Goal: Information Seeking & Learning: Learn about a topic

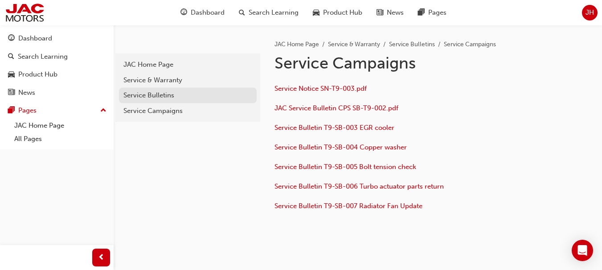
click at [180, 99] on div "Service Bulletins" at bounding box center [187, 95] width 129 height 10
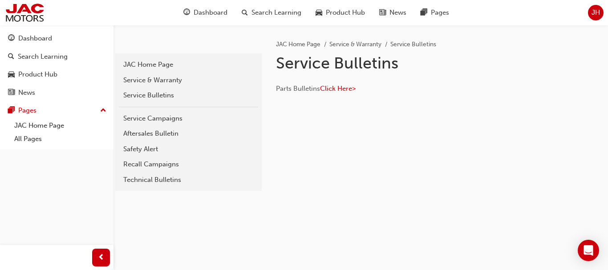
click at [171, 179] on div "Technical Bulletins" at bounding box center [188, 180] width 130 height 10
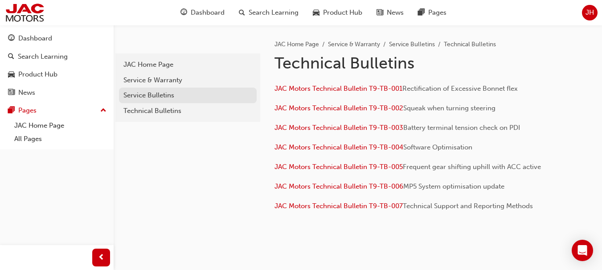
click at [172, 95] on div "Service Bulletins" at bounding box center [187, 95] width 129 height 10
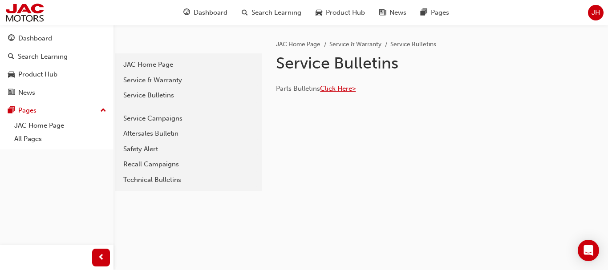
click at [334, 85] on span "Click Here>" at bounding box center [338, 89] width 36 height 8
click at [158, 69] on div "JAC Home Page" at bounding box center [188, 65] width 130 height 10
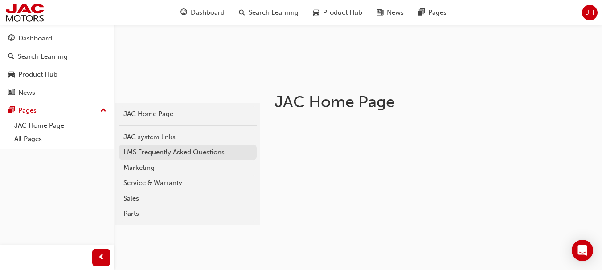
scroll to position [178, 0]
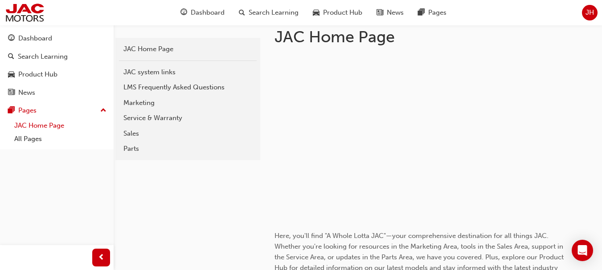
click at [43, 128] on link "JAC Home Page" at bounding box center [60, 126] width 99 height 14
click at [28, 141] on link "All Pages" at bounding box center [60, 139] width 99 height 14
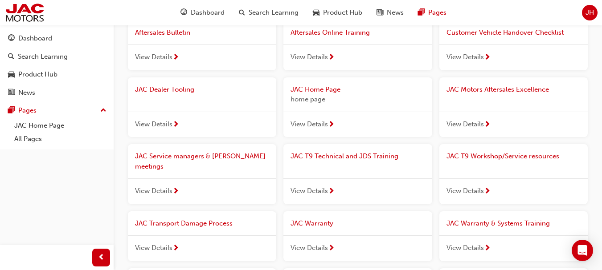
scroll to position [89, 0]
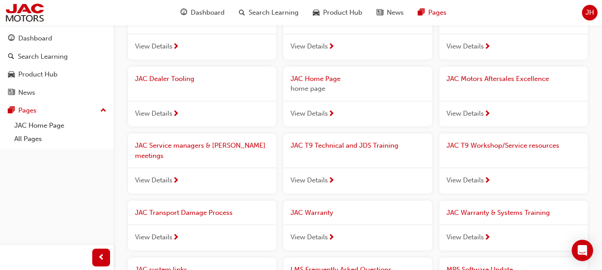
click at [337, 146] on span "JAC T9 Technical and JDS Training" at bounding box center [344, 146] width 108 height 8
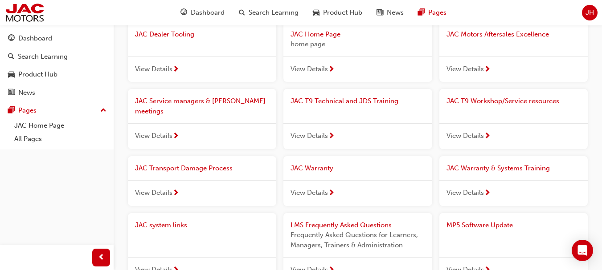
click at [519, 98] on span "JAC T9 Workshop/Service resources" at bounding box center [502, 101] width 113 height 8
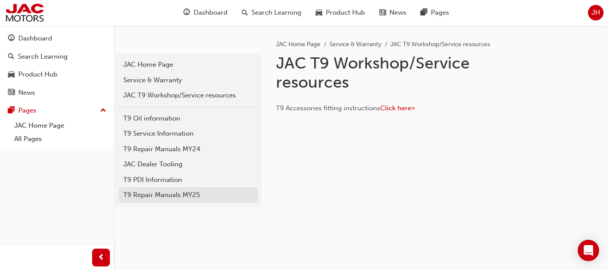
click at [164, 196] on div "T9 Repair Manuals MY25" at bounding box center [188, 195] width 130 height 10
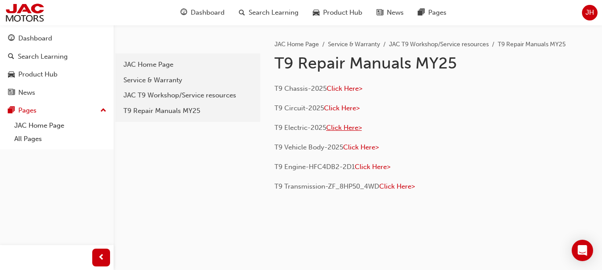
click at [353, 129] on span "Click Here>" at bounding box center [344, 128] width 36 height 8
click at [275, 16] on span "Search Learning" at bounding box center [273, 13] width 50 height 10
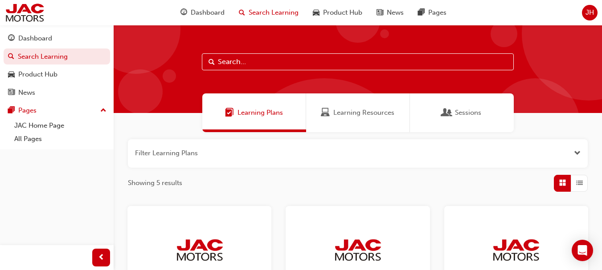
drag, startPoint x: 297, startPoint y: 67, endPoint x: 313, endPoint y: 67, distance: 15.1
click at [298, 67] on input "text" at bounding box center [358, 61] width 312 height 17
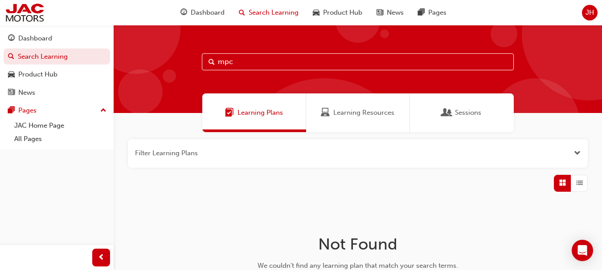
click at [270, 59] on input "mpc" at bounding box center [358, 61] width 312 height 17
click at [265, 61] on input "mpc" at bounding box center [358, 61] width 312 height 17
type input "m"
click at [354, 113] on span "Learning Resources" at bounding box center [363, 113] width 61 height 10
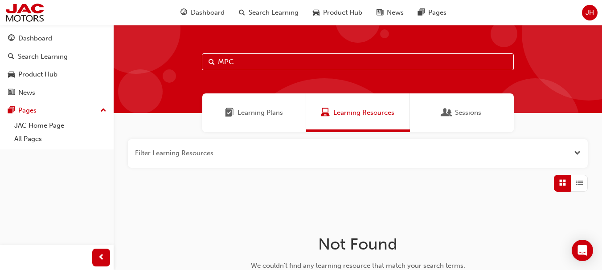
click at [443, 110] on span "Sessions" at bounding box center [446, 113] width 9 height 10
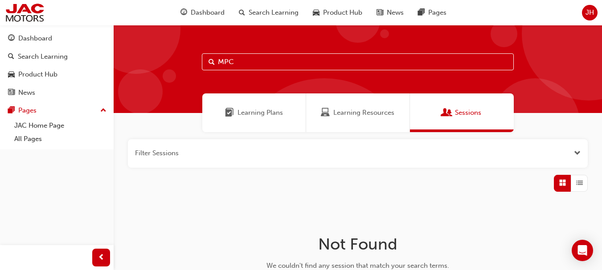
click at [253, 111] on span "Learning Plans" at bounding box center [259, 113] width 45 height 10
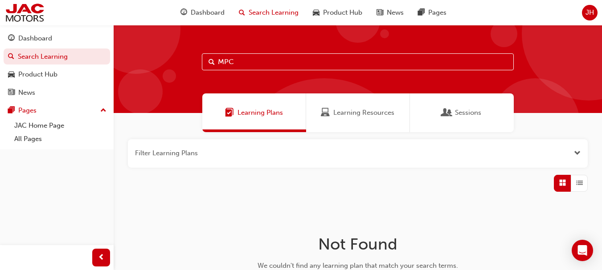
drag, startPoint x: 270, startPoint y: 58, endPoint x: 280, endPoint y: 63, distance: 11.4
click at [277, 62] on input "MPC" at bounding box center [358, 61] width 312 height 17
type input "M"
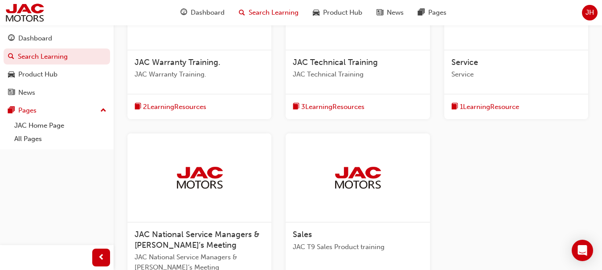
scroll to position [223, 0]
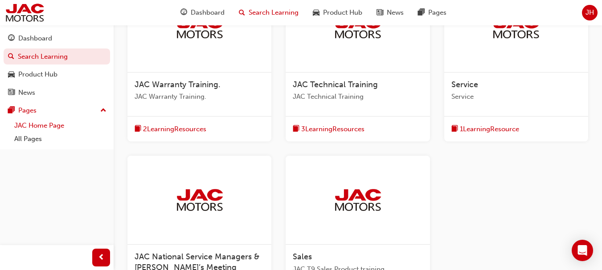
click at [56, 128] on link "JAC Home Page" at bounding box center [60, 126] width 99 height 14
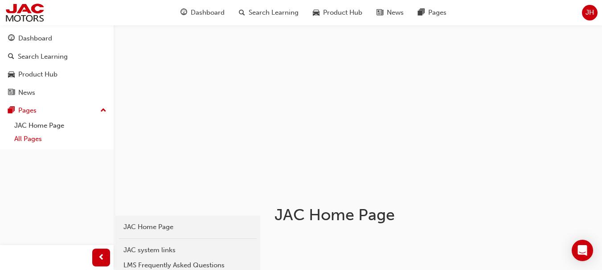
click at [19, 143] on link "All Pages" at bounding box center [60, 139] width 99 height 14
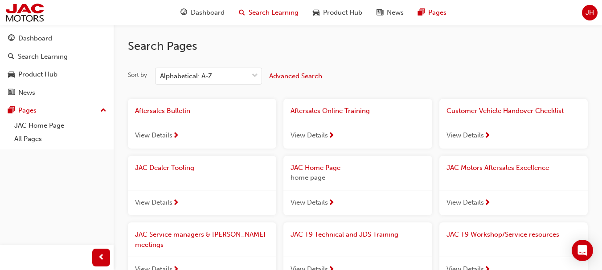
click at [248, 8] on div "Search Learning" at bounding box center [269, 13] width 74 height 18
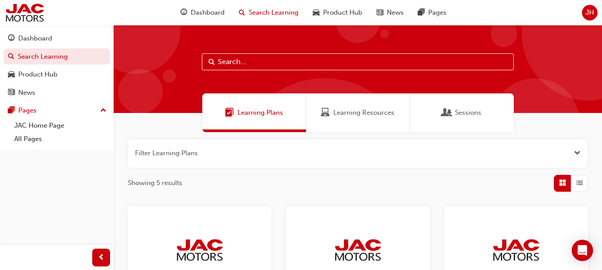
click at [273, 63] on input "text" at bounding box center [358, 61] width 312 height 17
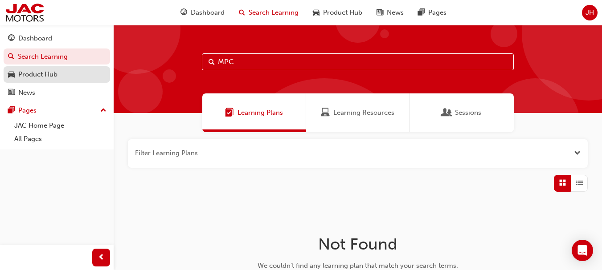
type input "MPC"
click at [51, 71] on div "Product Hub" at bounding box center [37, 74] width 39 height 10
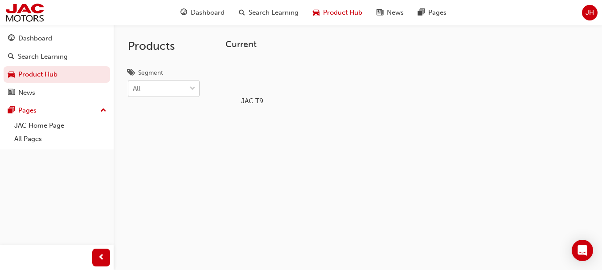
click at [192, 89] on span "down-icon" at bounding box center [192, 89] width 6 height 12
click at [134, 89] on input "Segment All" at bounding box center [133, 89] width 1 height 8
click at [192, 89] on span "down-icon" at bounding box center [192, 89] width 6 height 12
click at [134, 89] on input "Segment 0 results available. Select is focused ,type to refine list, press Down…" at bounding box center [133, 89] width 1 height 8
click at [248, 79] on div at bounding box center [252, 77] width 49 height 36
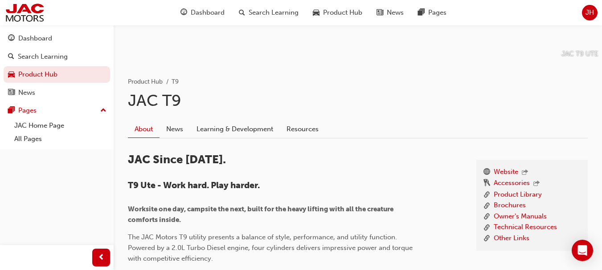
scroll to position [134, 0]
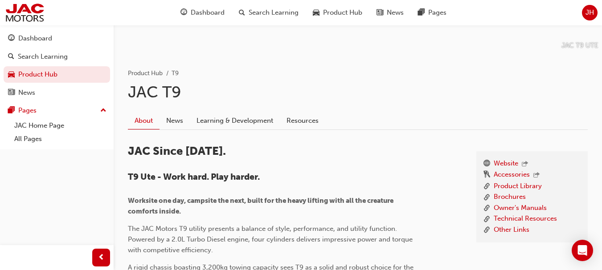
click at [448, 156] on div "JAC Since 1964. T9 Ute - Work hard. Play harder. Worksite one day, campsite the…" at bounding box center [295, 261] width 334 height 234
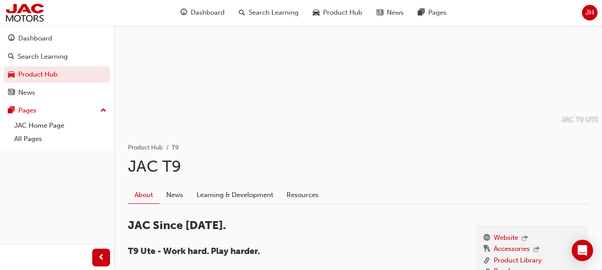
scroll to position [0, 0]
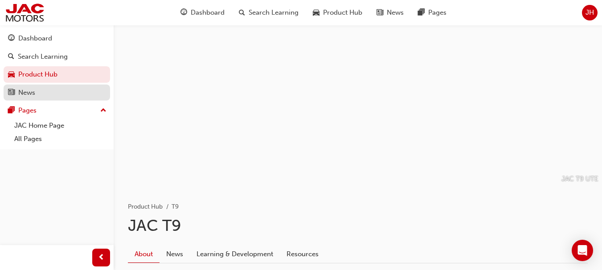
click at [41, 90] on div "News" at bounding box center [57, 92] width 98 height 11
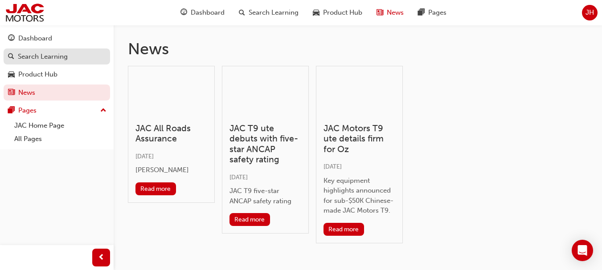
click at [54, 57] on div "Search Learning" at bounding box center [43, 57] width 50 height 10
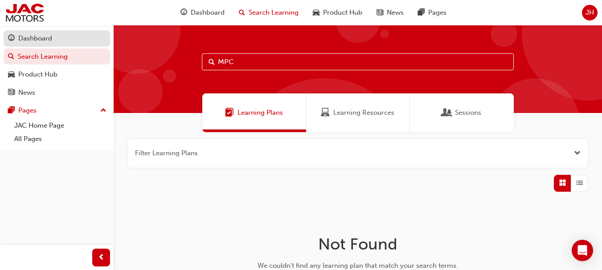
click at [55, 39] on div "Dashboard" at bounding box center [57, 38] width 98 height 11
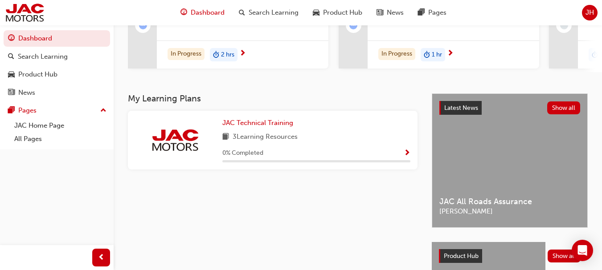
scroll to position [134, 0]
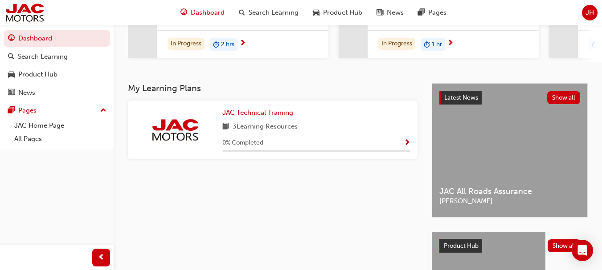
click at [406, 146] on span "Show Progress" at bounding box center [406, 143] width 7 height 8
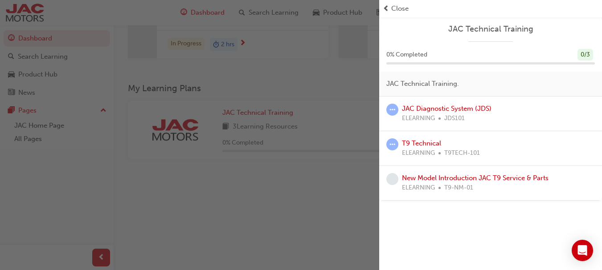
click at [385, 5] on span "prev-icon" at bounding box center [385, 9] width 7 height 10
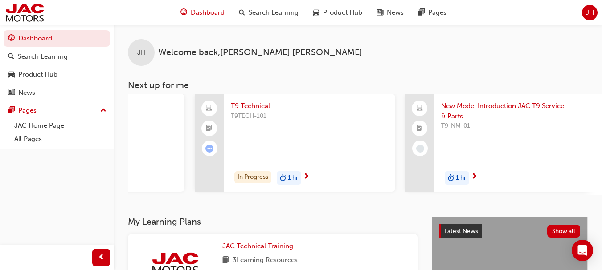
scroll to position [0, 154]
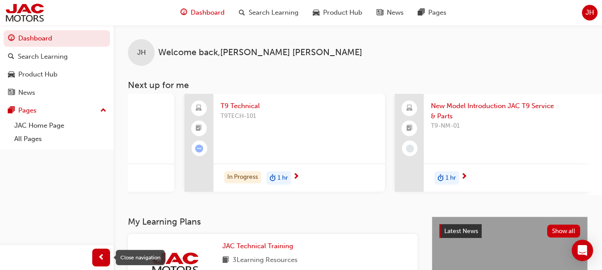
click at [98, 256] on span "prev-icon" at bounding box center [101, 257] width 7 height 11
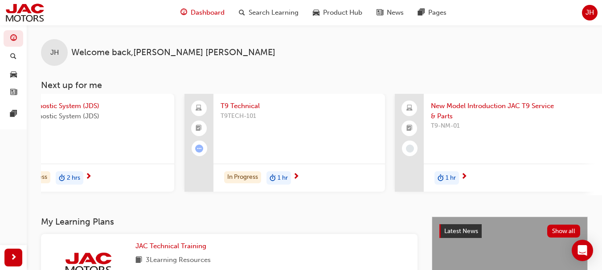
scroll to position [0, 67]
click at [17, 254] on div "button" at bounding box center [13, 258] width 18 height 18
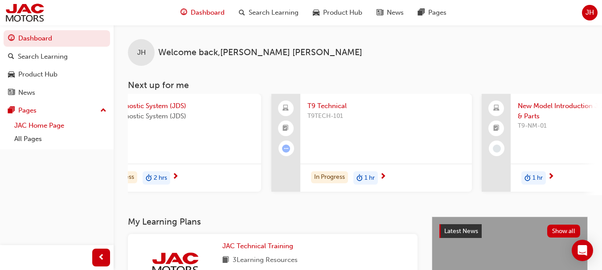
click at [72, 131] on link "JAC Home Page" at bounding box center [60, 126] width 99 height 14
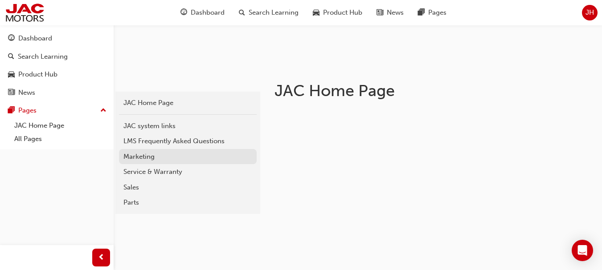
scroll to position [134, 0]
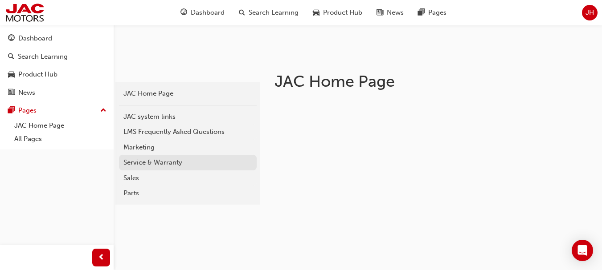
click at [189, 161] on div "Service & Warranty" at bounding box center [187, 163] width 129 height 10
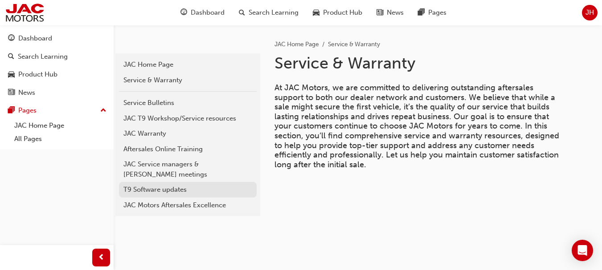
click at [177, 193] on div "T9 Software updates" at bounding box center [187, 190] width 129 height 10
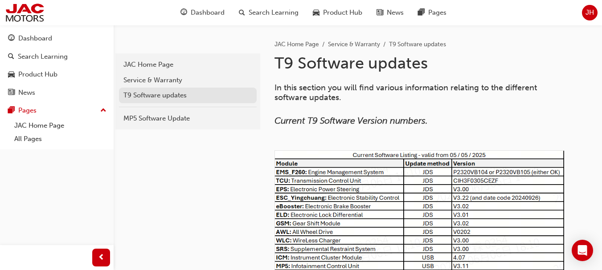
click at [181, 93] on div "T9 Software updates" at bounding box center [187, 95] width 129 height 10
click at [154, 94] on div "T9 Software updates" at bounding box center [187, 95] width 129 height 10
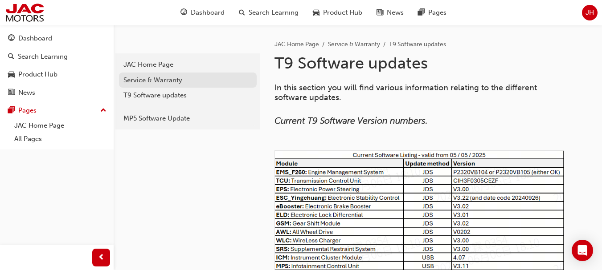
click at [163, 78] on div "Service & Warranty" at bounding box center [187, 80] width 129 height 10
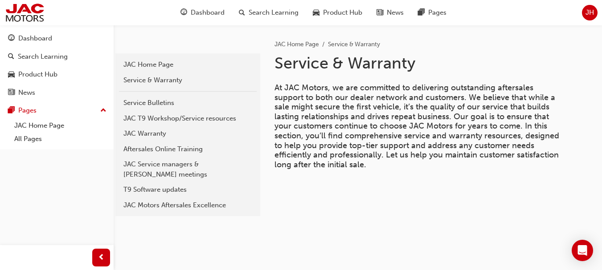
click at [163, 78] on div "Service & Warranty" at bounding box center [187, 80] width 129 height 10
click at [185, 191] on div "T9 Software updates" at bounding box center [187, 190] width 129 height 10
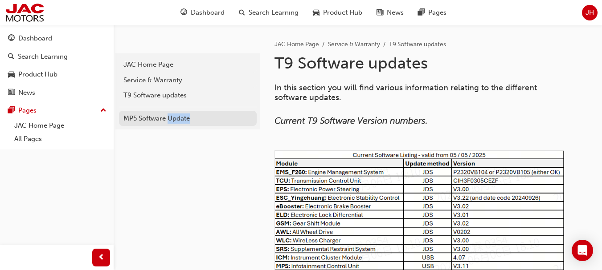
click at [152, 121] on div "MP5 Software Update" at bounding box center [187, 119] width 129 height 10
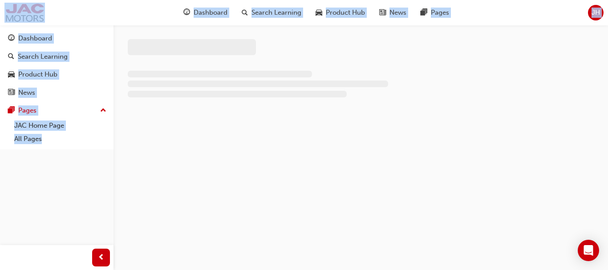
click at [152, 121] on div at bounding box center [361, 77] width 495 height 104
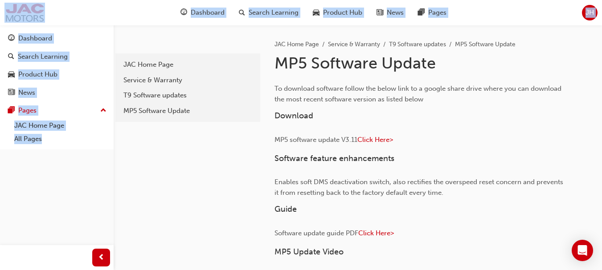
click at [201, 168] on div "11ec04a7-11c9-416f-92dd-e586a1dabc50 JAC Home Page Service & Warranty T9 Softwa…" at bounding box center [187, 248] width 146 height 447
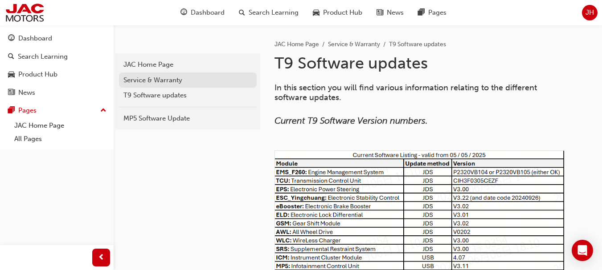
click at [162, 81] on div "Service & Warranty" at bounding box center [187, 80] width 129 height 10
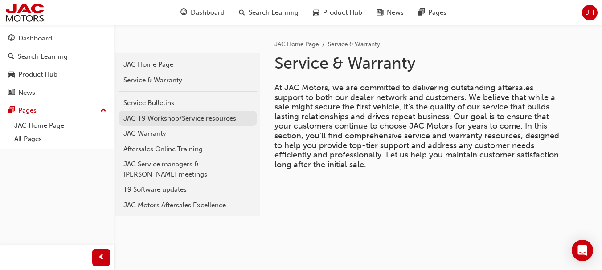
click at [202, 119] on div "JAC T9 Workshop/Service resources" at bounding box center [187, 119] width 129 height 10
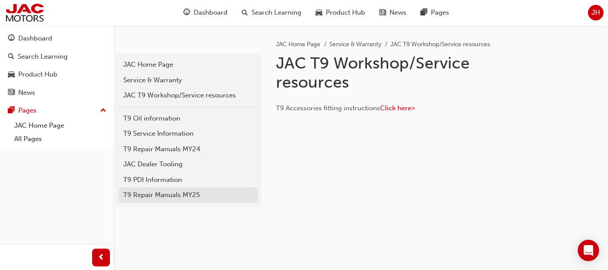
click at [215, 198] on div "T9 Repair Manuals MY25" at bounding box center [188, 195] width 130 height 10
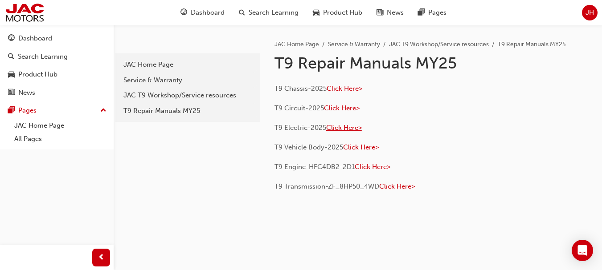
click at [334, 127] on span "Click Here>" at bounding box center [344, 128] width 36 height 8
